Goal: Find specific page/section: Find specific page/section

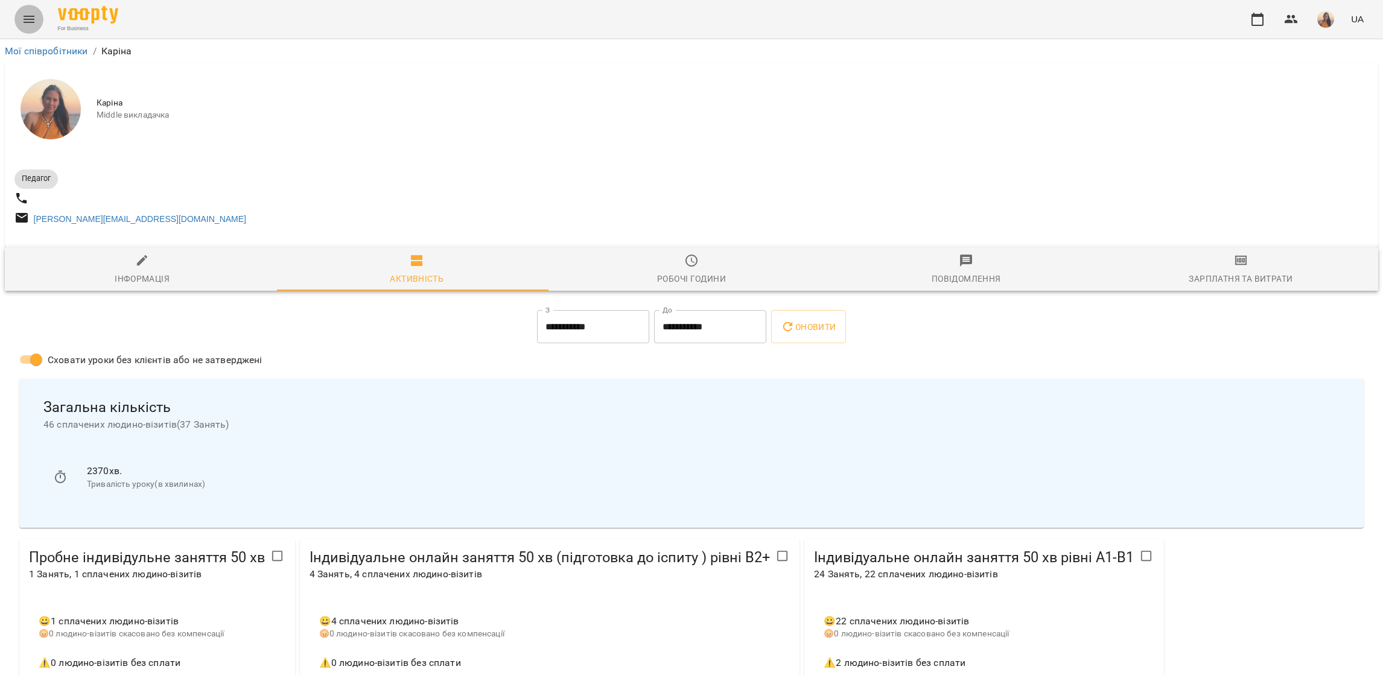
click at [28, 25] on icon "Menu" at bounding box center [29, 19] width 14 height 14
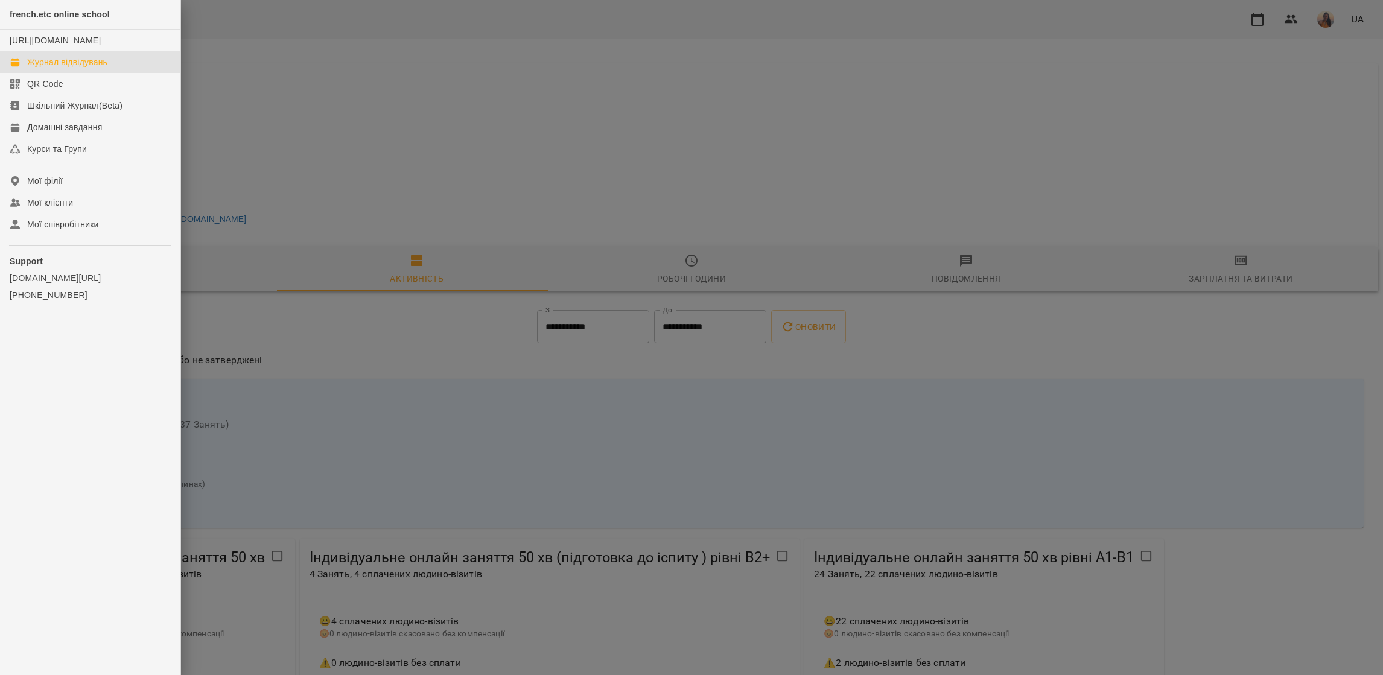
click at [52, 68] on div "Журнал відвідувань" at bounding box center [67, 62] width 80 height 12
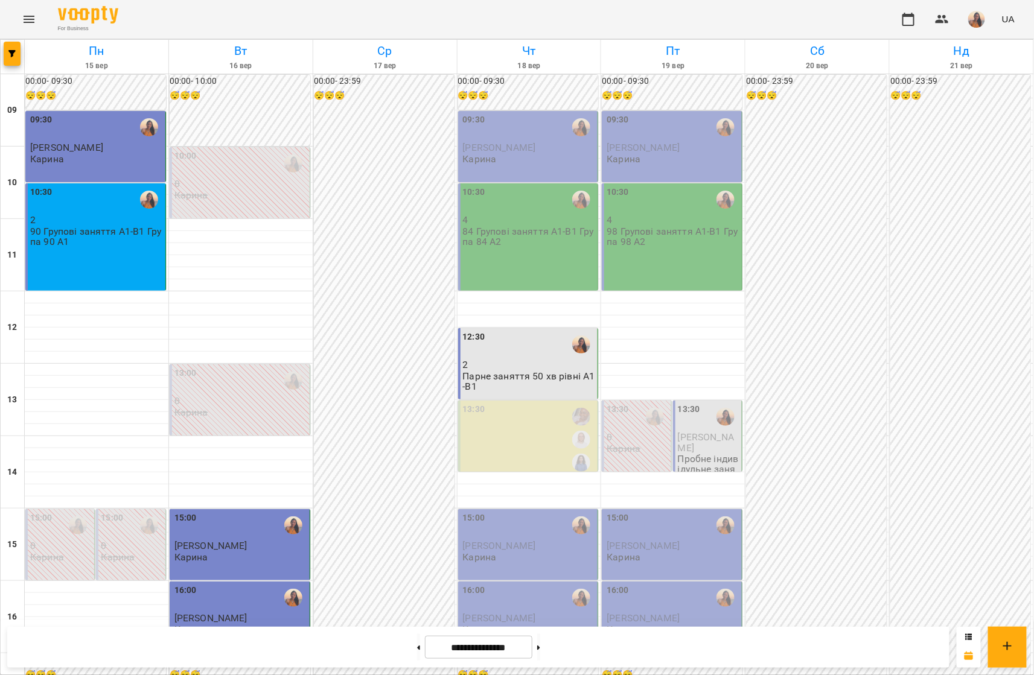
click at [509, 361] on p "2" at bounding box center [529, 365] width 133 height 10
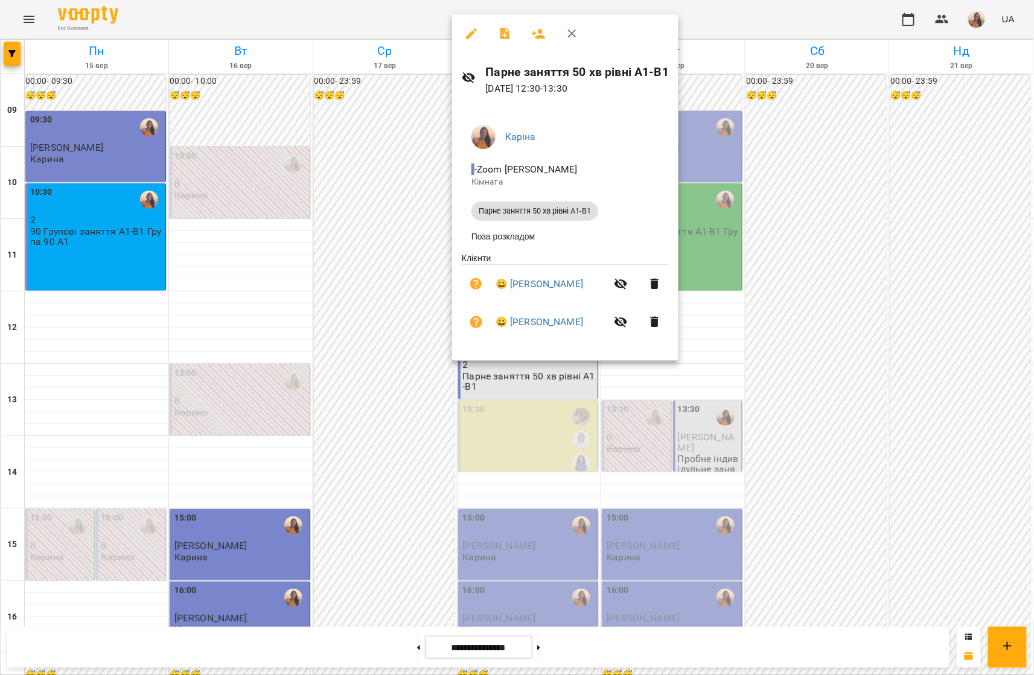
click at [527, 490] on div at bounding box center [517, 337] width 1034 height 675
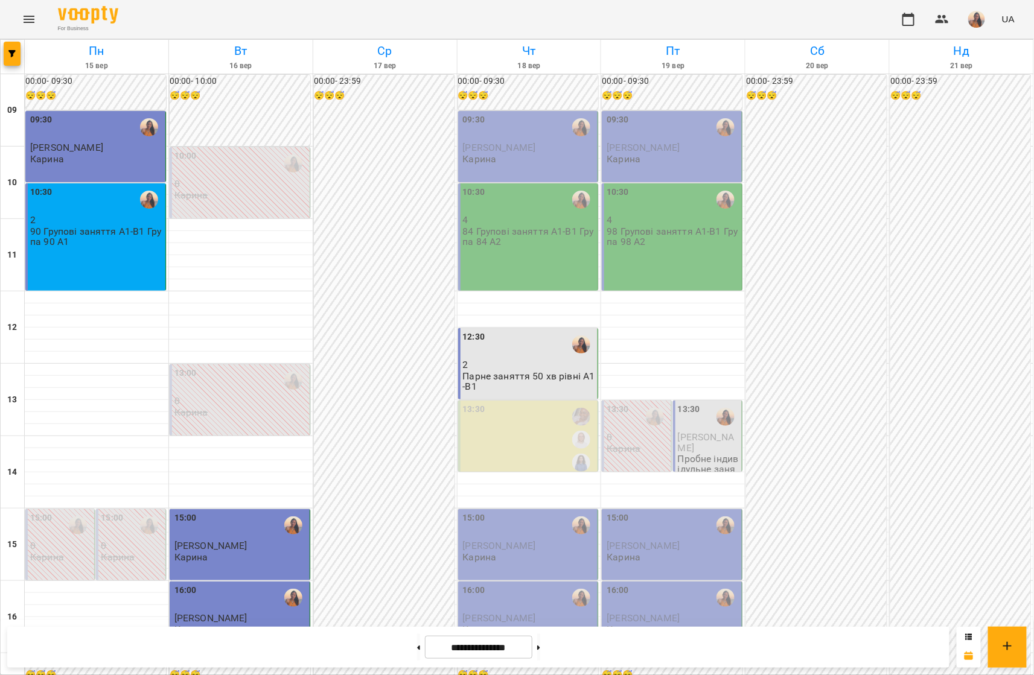
scroll to position [156, 0]
